Goal: Information Seeking & Learning: Learn about a topic

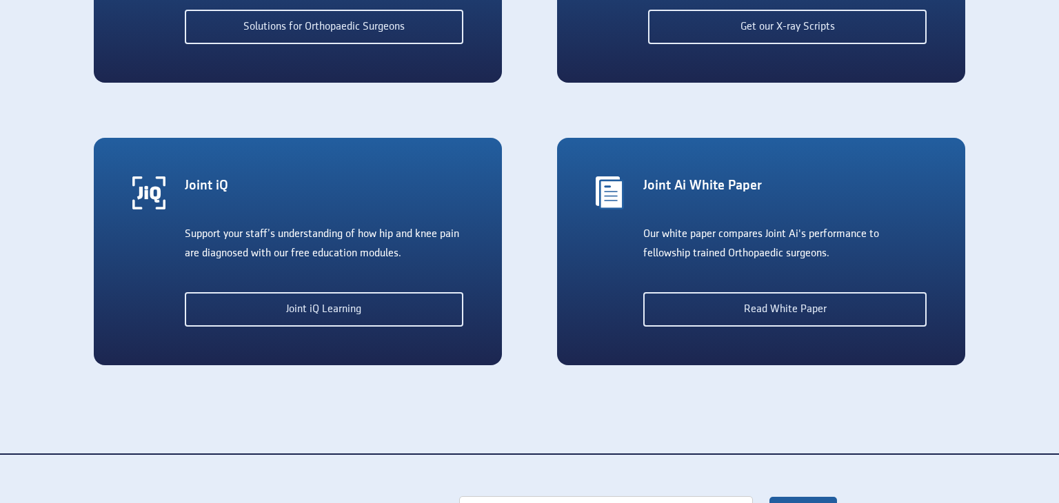
scroll to position [2964, 0]
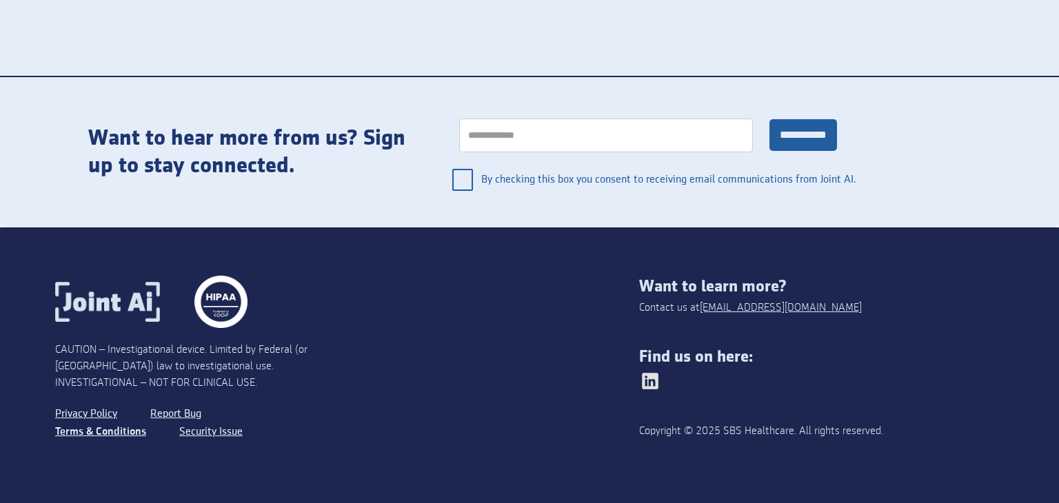
click at [101, 427] on link "Terms & Conditions" at bounding box center [100, 432] width 91 height 18
click at [101, 414] on link "Privacy Policy" at bounding box center [87, 414] width 65 height 18
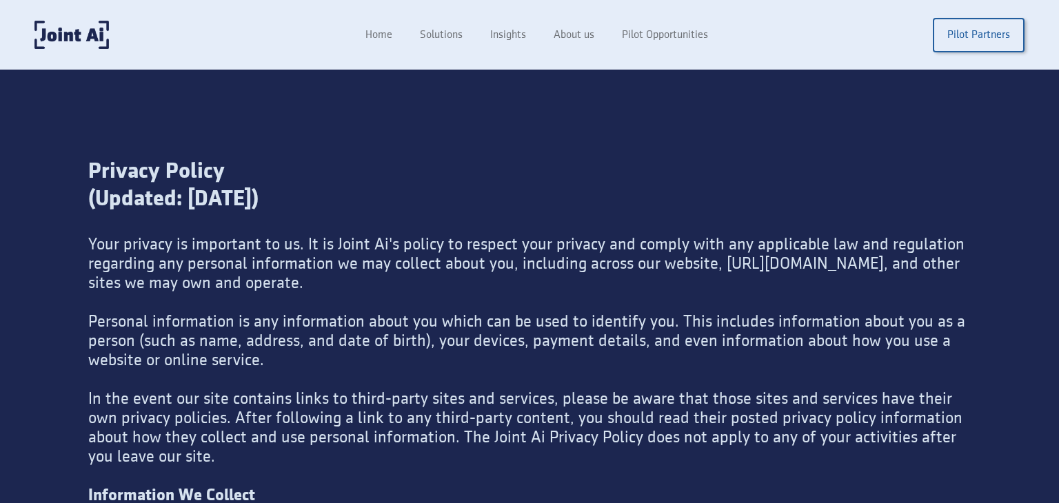
drag, startPoint x: 332, startPoint y: 247, endPoint x: 382, endPoint y: 245, distance: 49.7
click at [382, 245] on div "Your privacy is important to us. It is Joint Ai's policy to respect your privac…" at bounding box center [529, 389] width 882 height 309
drag, startPoint x: 387, startPoint y: 243, endPoint x: 330, endPoint y: 243, distance: 56.5
click at [330, 243] on div "Your privacy is important to us. It is Joint Ai's policy to respect your privac…" at bounding box center [529, 389] width 882 height 309
copy div "Joint Ai'"
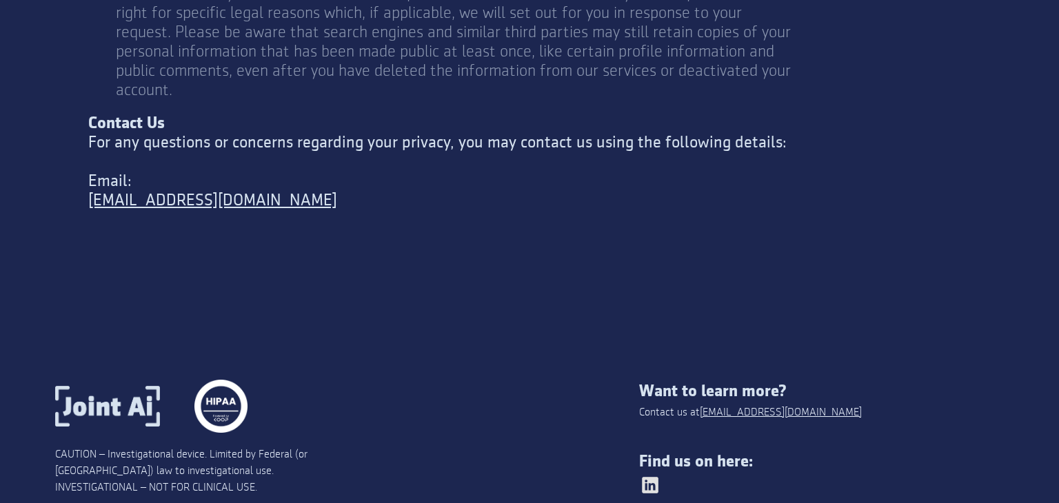
scroll to position [5217, 0]
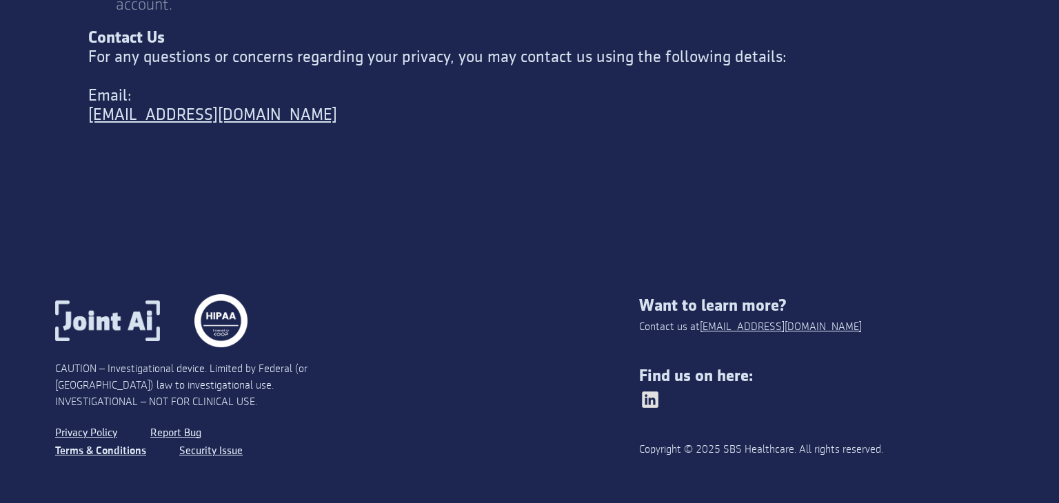
click at [98, 443] on link "Terms & Conditions" at bounding box center [100, 452] width 91 height 18
click at [725, 442] on div "Copyright © 2025 SBS Healthcare. All rights reserved." at bounding box center [785, 450] width 292 height 17
click at [210, 443] on link "Security Issue" at bounding box center [209, 452] width 66 height 18
click at [86, 443] on link "Terms & Conditions" at bounding box center [100, 452] width 91 height 18
click at [104, 425] on link "Privacy Policy" at bounding box center [87, 434] width 65 height 18
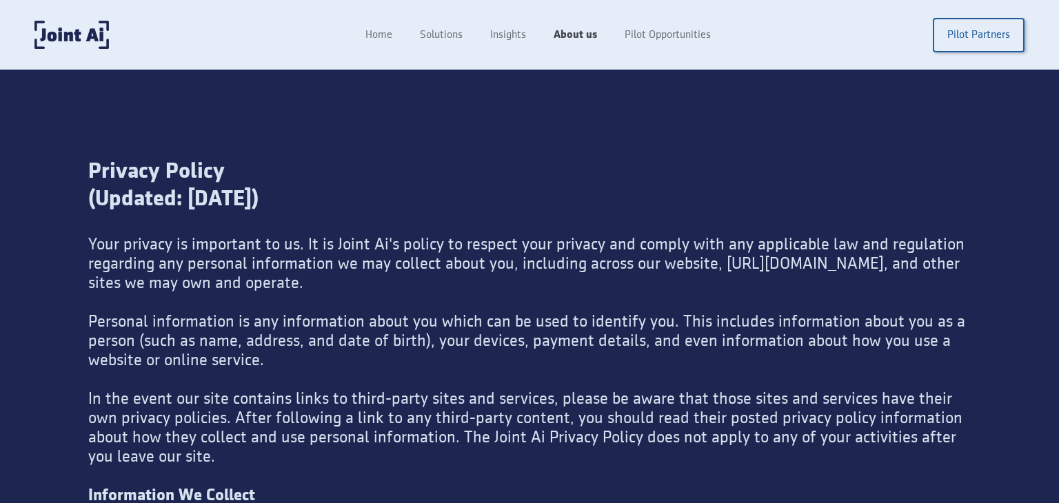
click at [594, 29] on link "About us" at bounding box center [575, 35] width 71 height 26
